Goal: Book appointment/travel/reservation

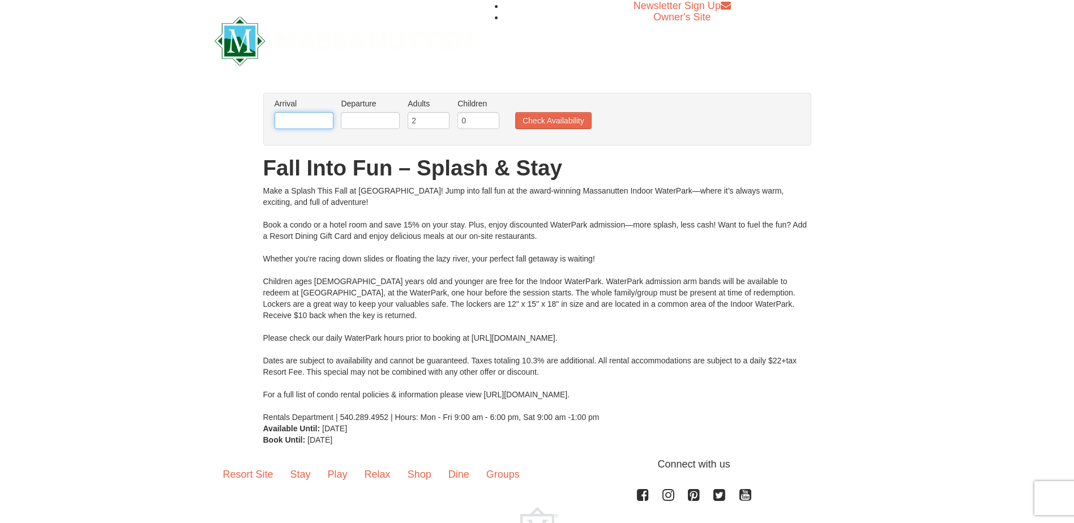
click at [305, 123] on input "text" at bounding box center [304, 120] width 59 height 17
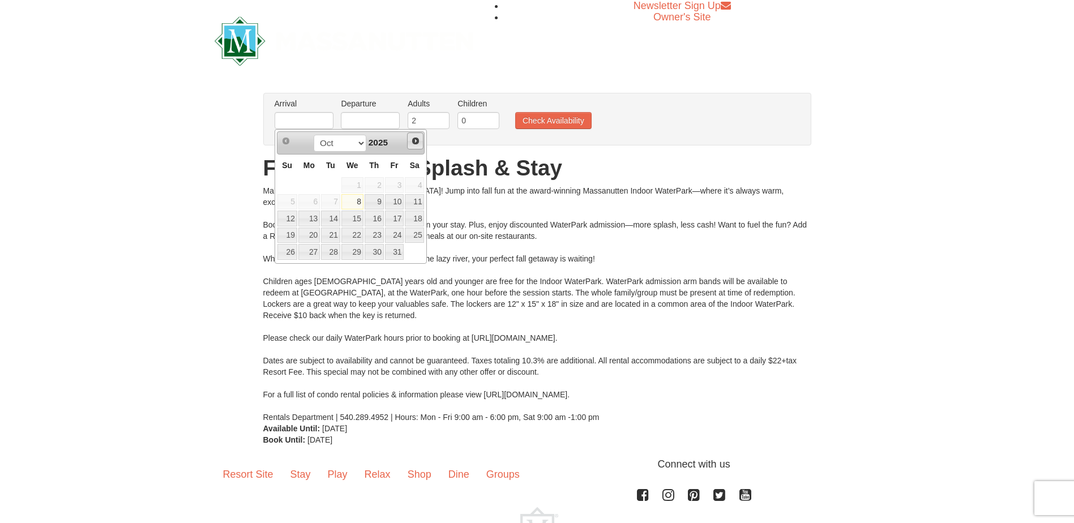
click at [413, 140] on span "Next" at bounding box center [415, 141] width 9 height 9
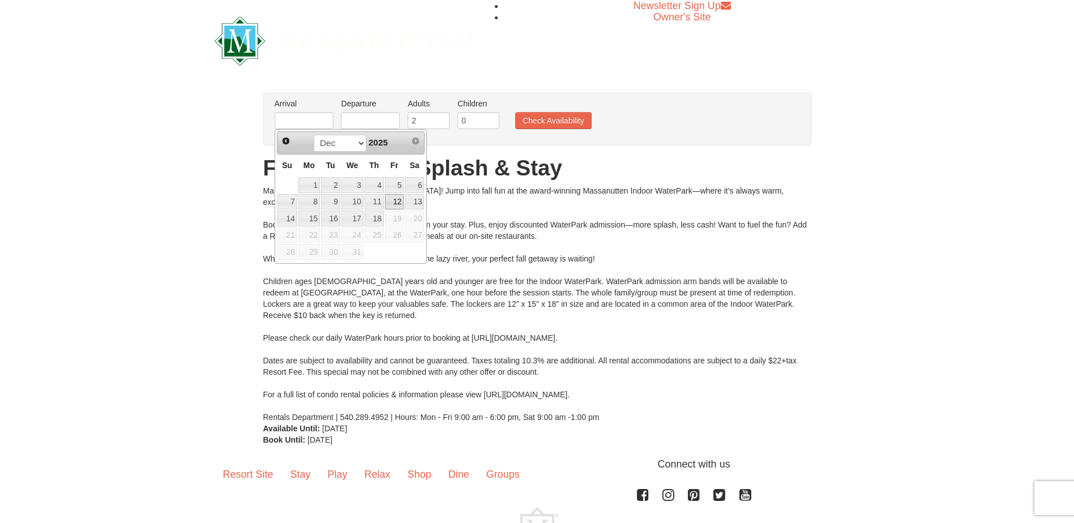
click at [397, 202] on link "12" at bounding box center [394, 202] width 19 height 16
type input "[DATE]"
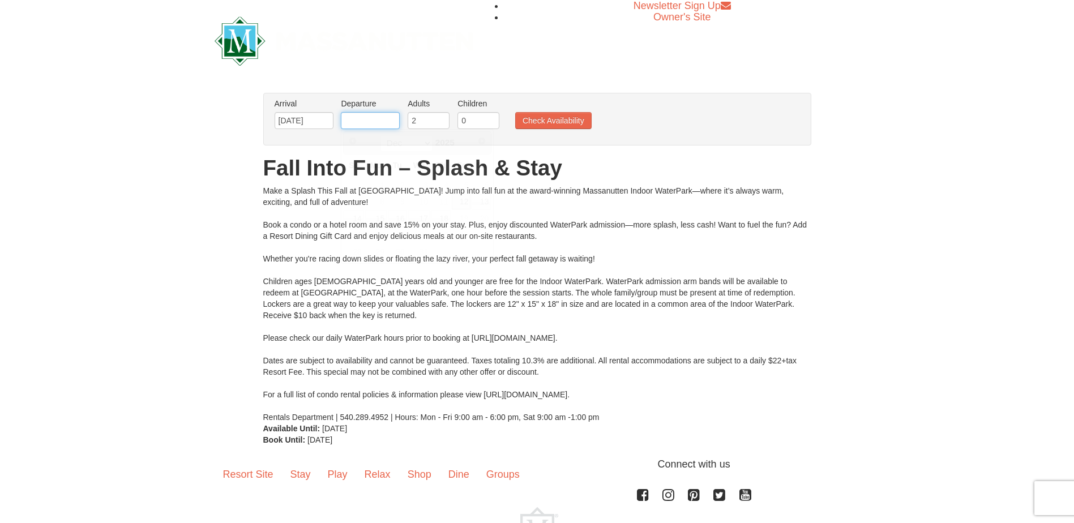
click at [359, 123] on input "text" at bounding box center [370, 120] width 59 height 17
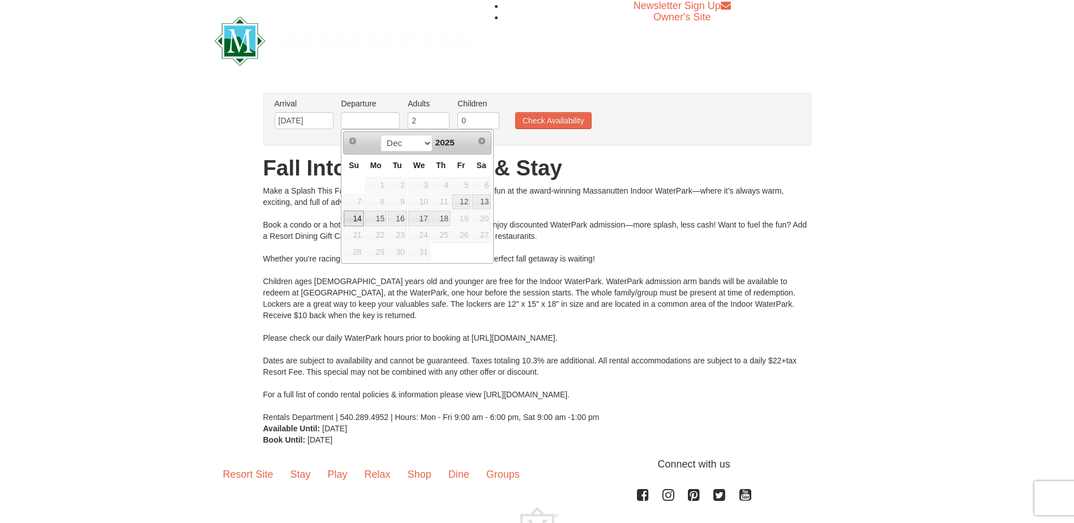
click at [357, 218] on link "14" at bounding box center [354, 219] width 20 height 16
type input "[DATE]"
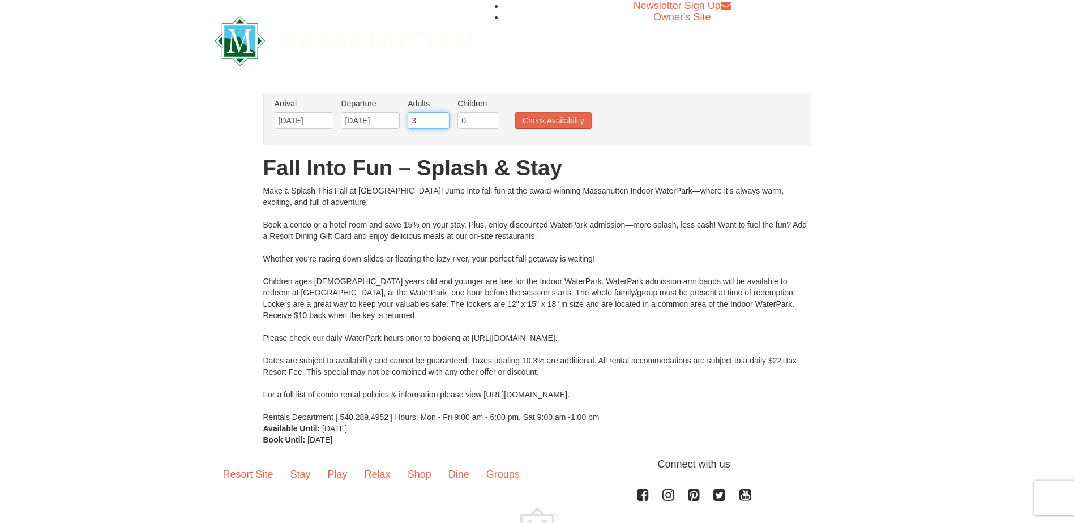
click at [440, 117] on input "3" at bounding box center [429, 120] width 42 height 17
click at [440, 117] on input "4" at bounding box center [429, 120] width 42 height 17
type input "3"
click at [442, 123] on input "3" at bounding box center [429, 120] width 42 height 17
click at [473, 122] on input "0" at bounding box center [479, 120] width 42 height 17
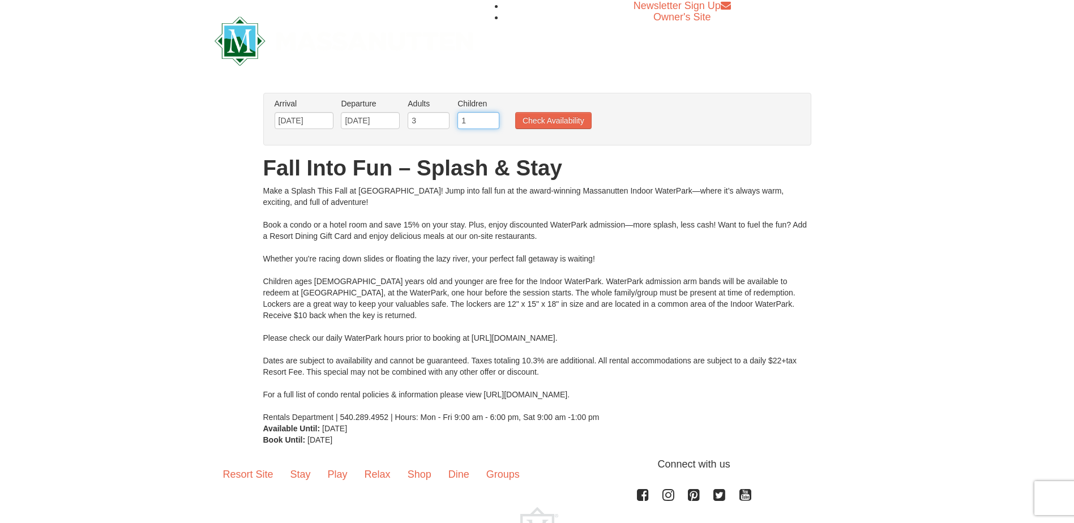
click at [492, 117] on input "1" at bounding box center [479, 120] width 42 height 17
click at [492, 117] on input "2" at bounding box center [479, 120] width 42 height 17
click at [492, 117] on input "3" at bounding box center [479, 120] width 42 height 17
click at [492, 117] on input "4" at bounding box center [479, 120] width 42 height 17
type input "5"
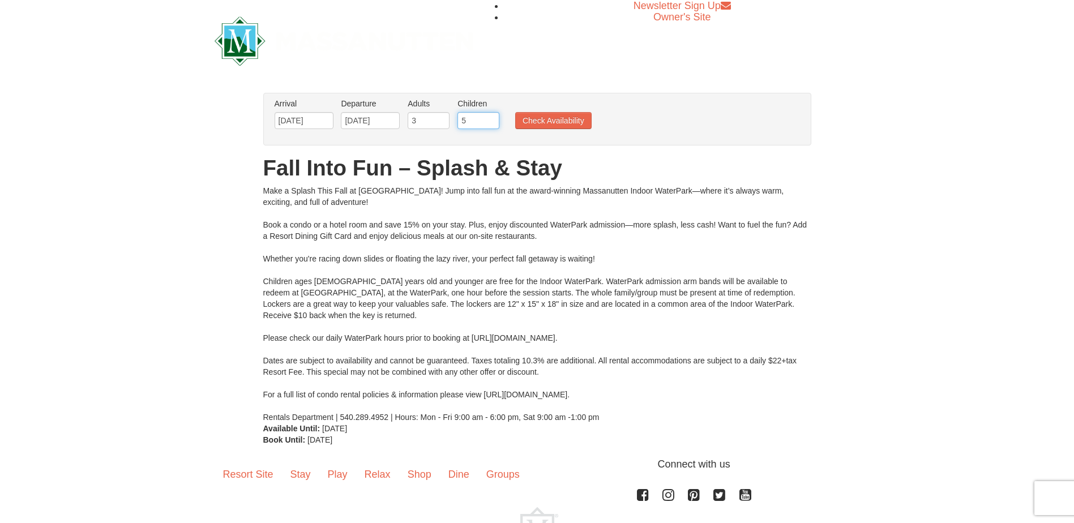
click at [492, 117] on input "5" at bounding box center [479, 120] width 42 height 17
click at [551, 116] on button "Check Availability" at bounding box center [553, 120] width 76 height 17
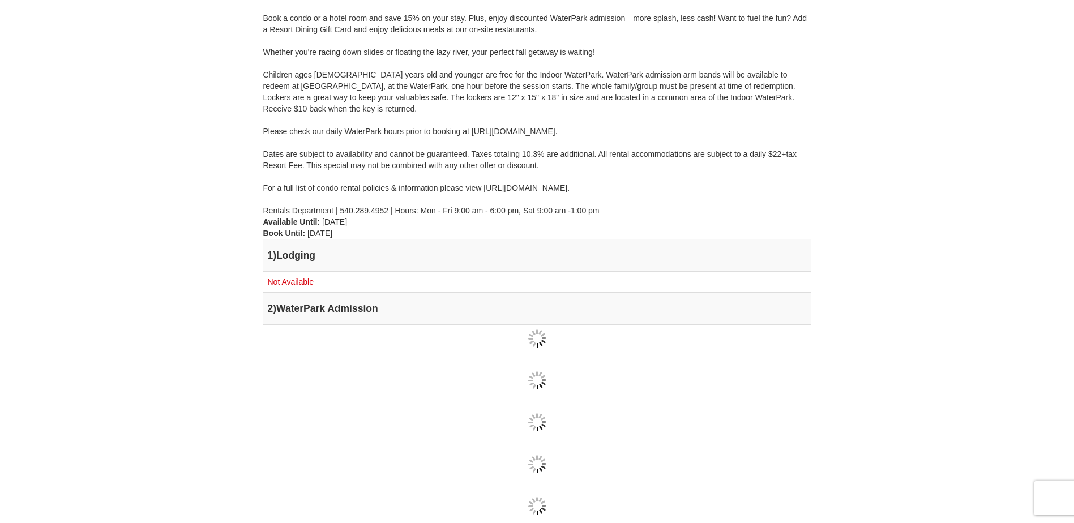
scroll to position [202, 0]
